Goal: Communication & Community: Ask a question

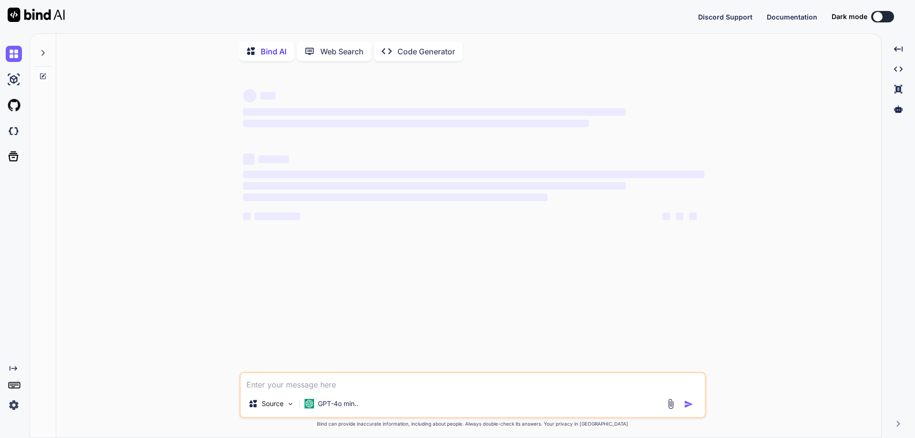
type textarea "x"
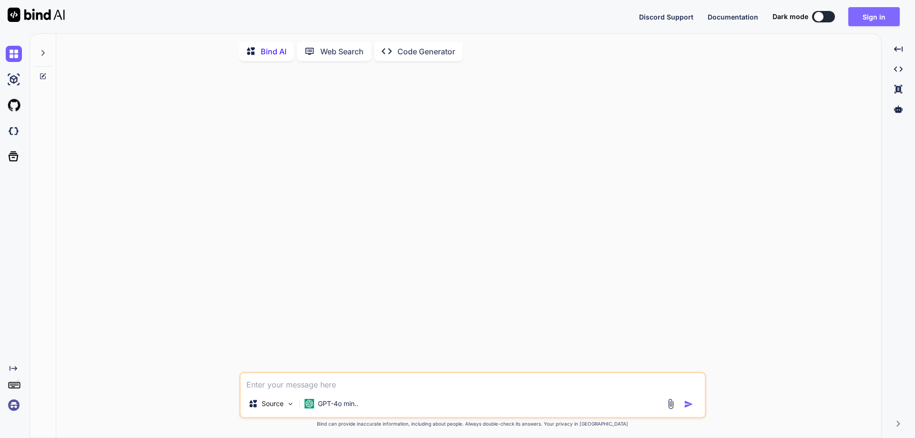
click at [872, 18] on button "Sign in" at bounding box center [874, 16] width 51 height 19
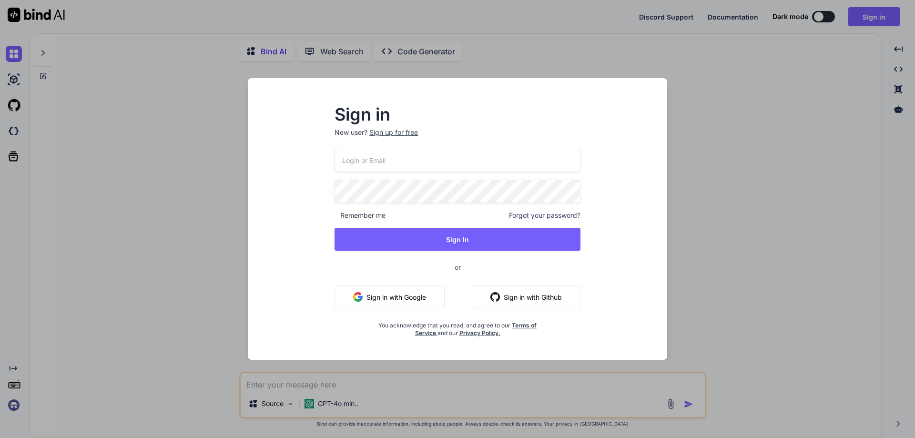
type input "[EMAIL_ADDRESS][DOMAIN_NAME]"
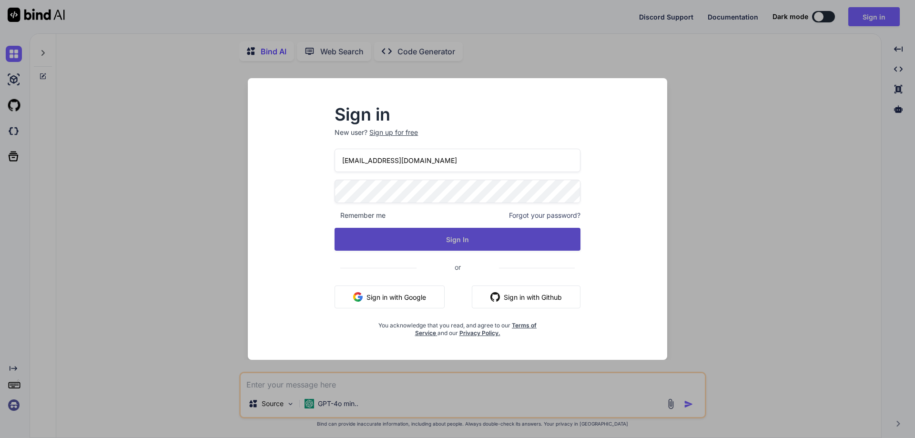
click at [415, 242] on button "Sign In" at bounding box center [458, 239] width 246 height 23
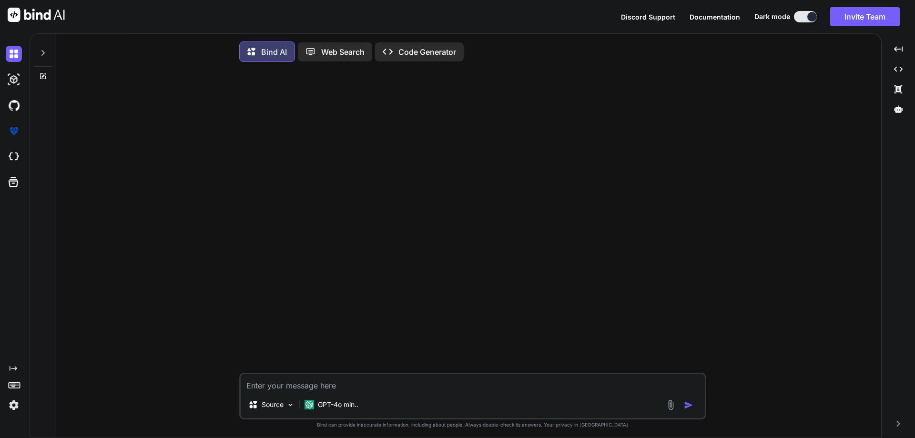
click at [315, 391] on textarea at bounding box center [473, 382] width 464 height 17
type textarea "hii"
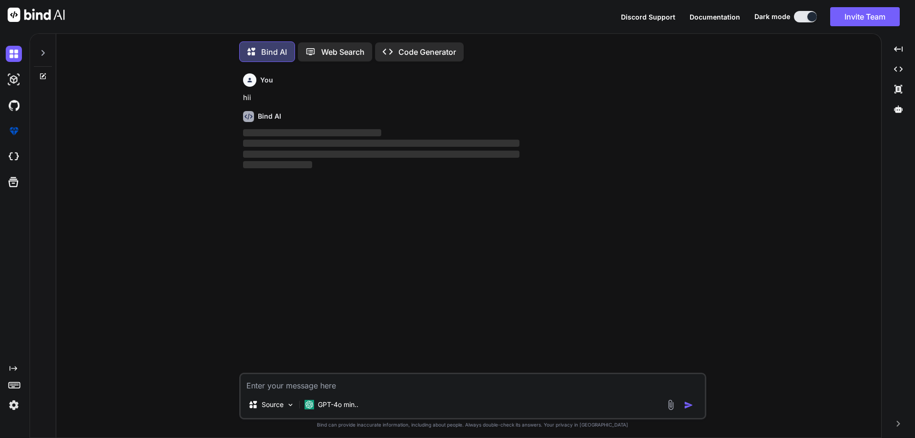
scroll to position [5, 0]
